Goal: Information Seeking & Learning: Understand process/instructions

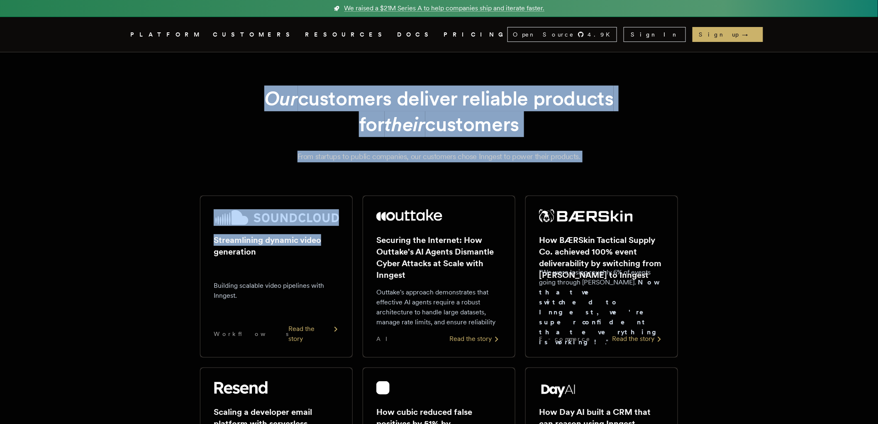
drag, startPoint x: 150, startPoint y: 242, endPoint x: 337, endPoint y: 210, distance: 190.1
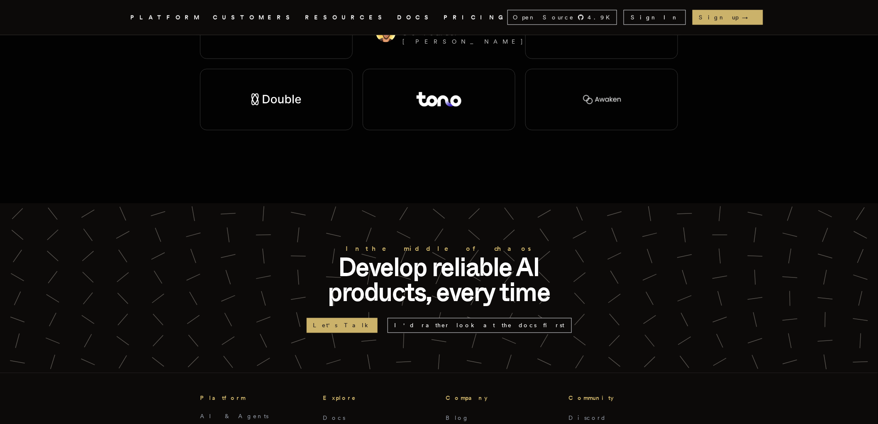
scroll to position [2026, 0]
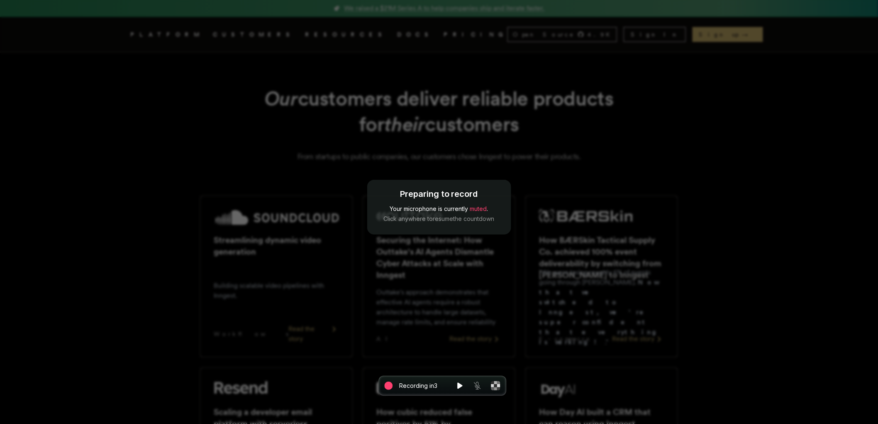
click at [493, 104] on div "Preparing to record Your microphone is currently muted . Click anywhere to resu…" at bounding box center [439, 212] width 878 height 424
click at [458, 392] on button "Resume countdown" at bounding box center [460, 385] width 15 height 15
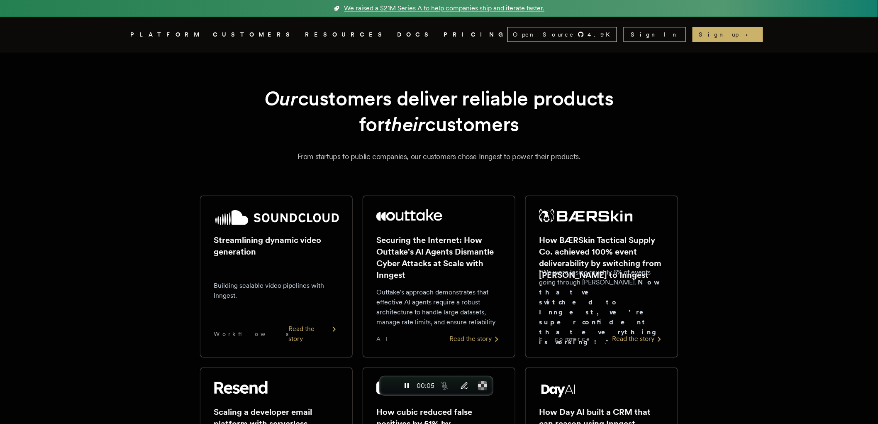
click at [397, 35] on link "DOCS" at bounding box center [415, 34] width 37 height 10
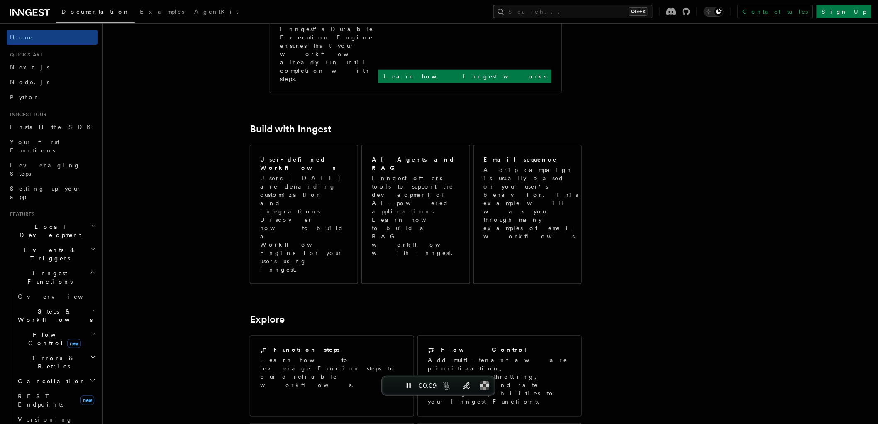
scroll to position [636, 0]
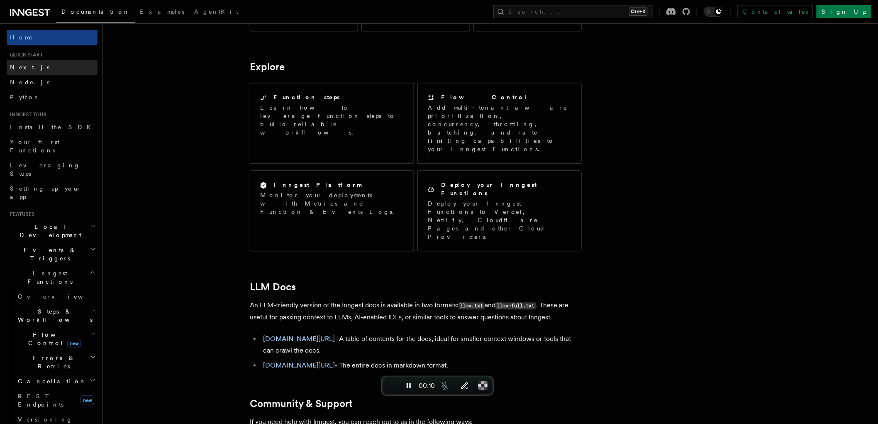
click at [27, 72] on link "Next.js" at bounding box center [52, 67] width 91 height 15
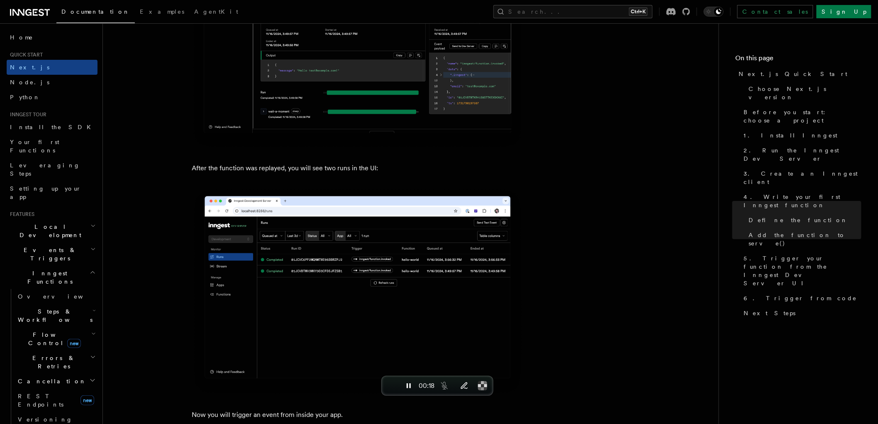
scroll to position [3784, 0]
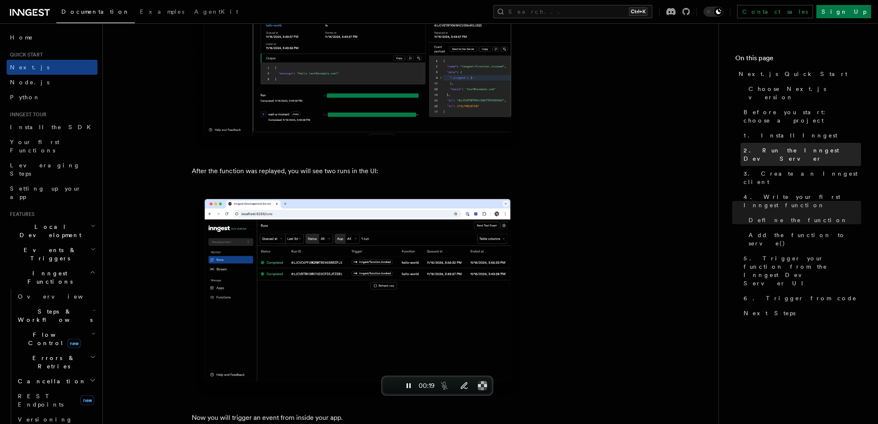
click at [762, 146] on span "2. Run the Inngest Dev Server" at bounding box center [802, 154] width 117 height 17
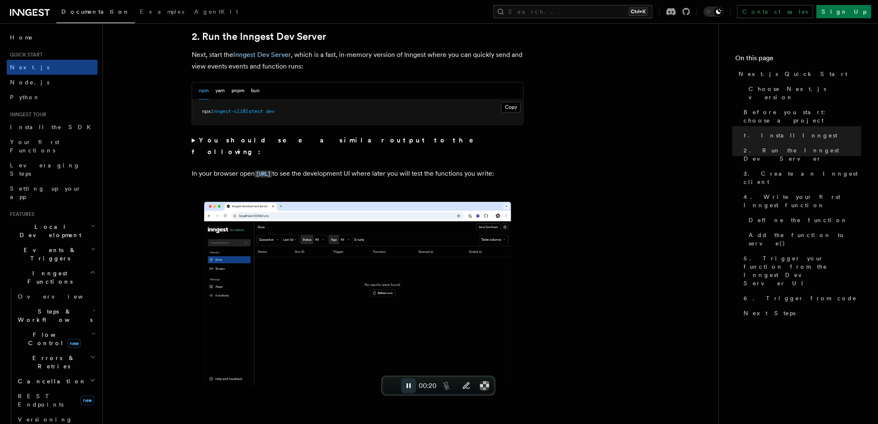
scroll to position [576, 0]
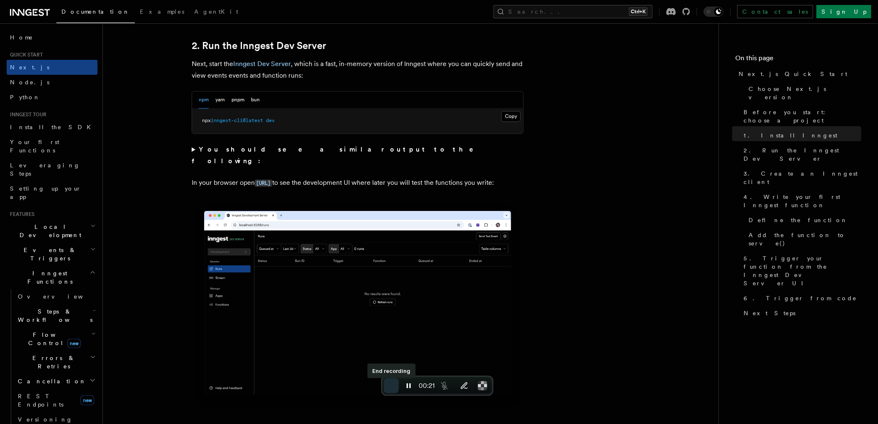
click at [393, 390] on button "End recording" at bounding box center [391, 385] width 15 height 15
